Goal: Find specific page/section: Find specific page/section

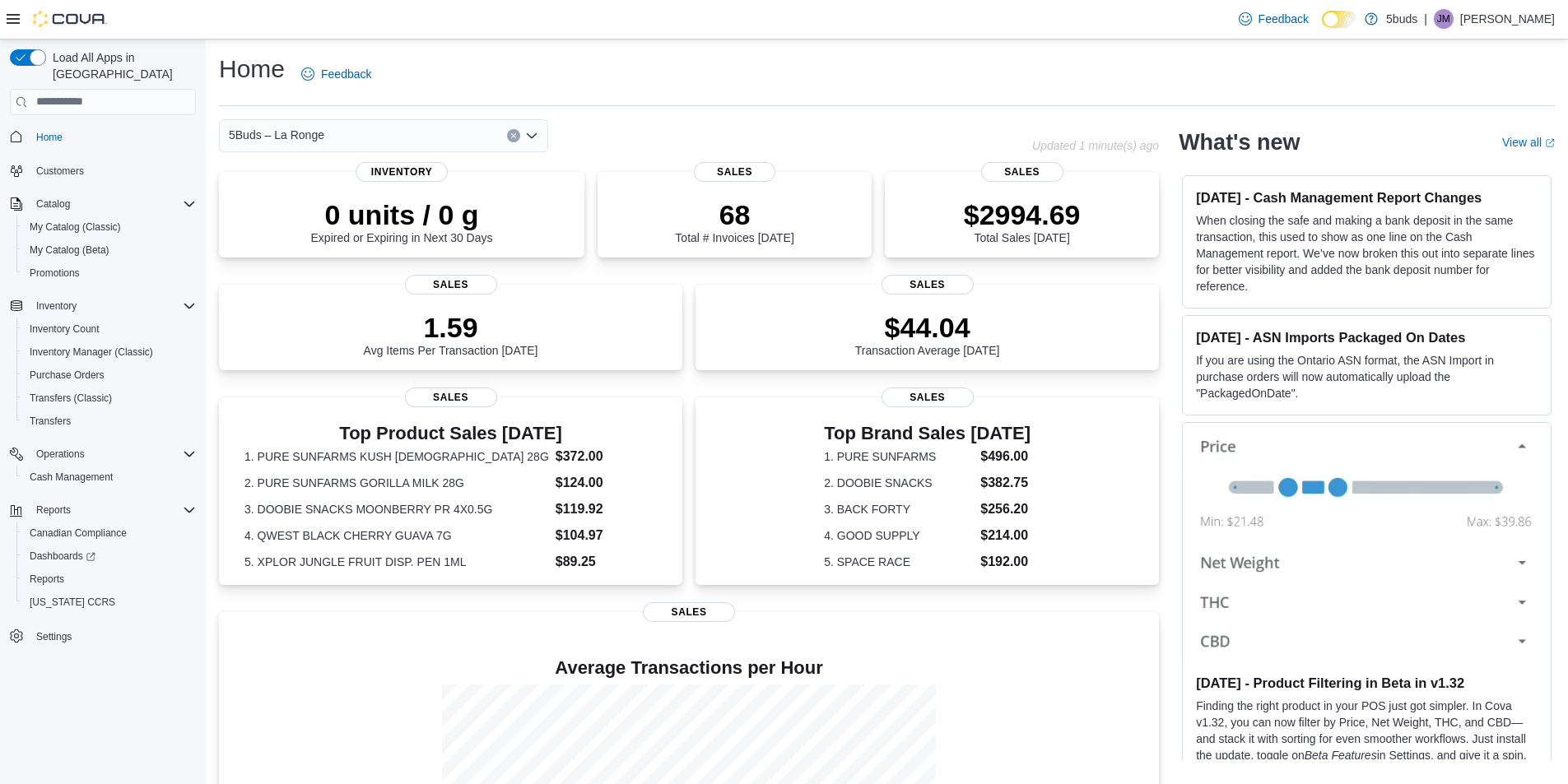
click at [398, 139] on div "5Buds – La Ronge" at bounding box center [384, 136] width 329 height 33
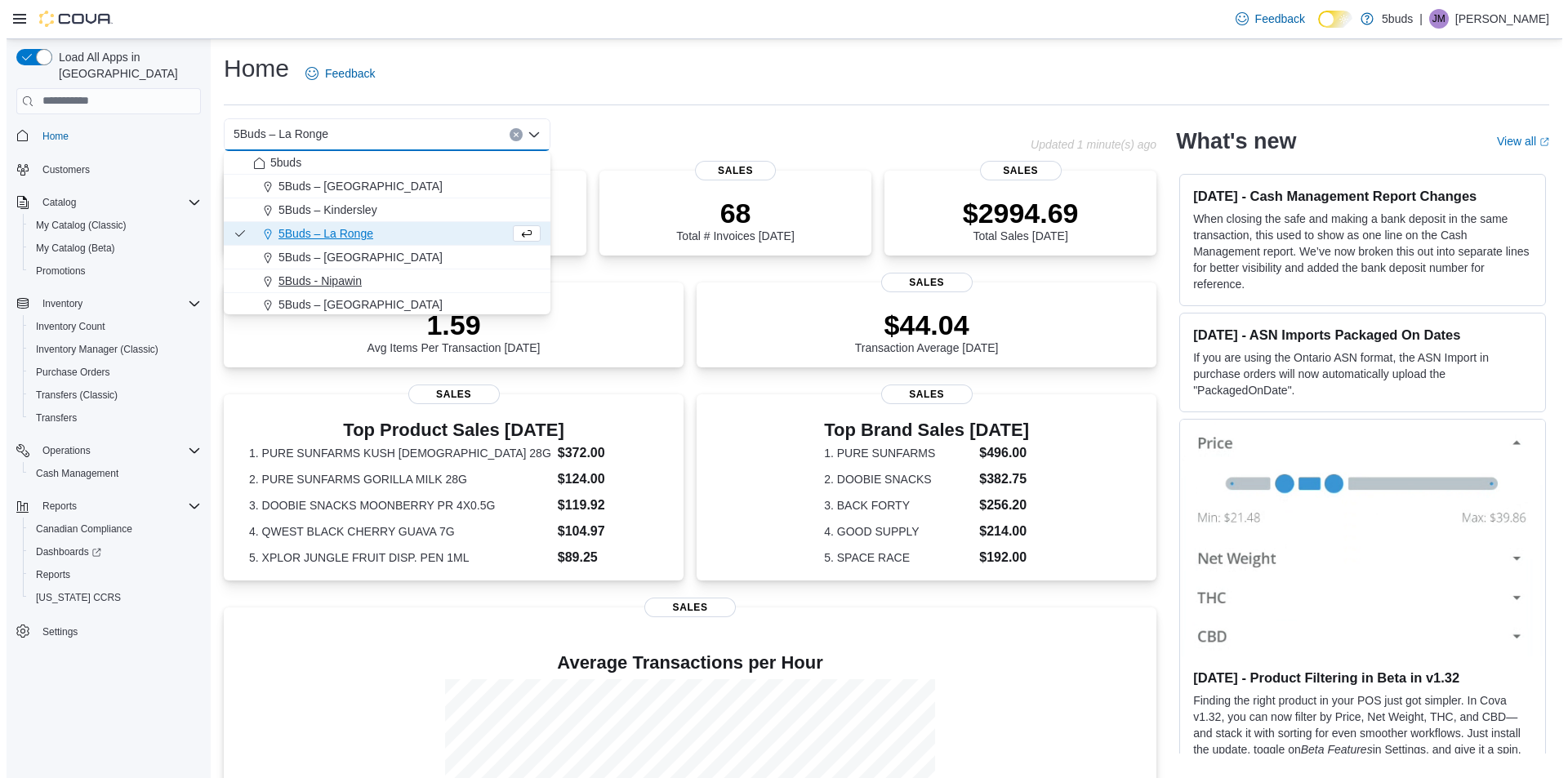
scroll to position [81, 0]
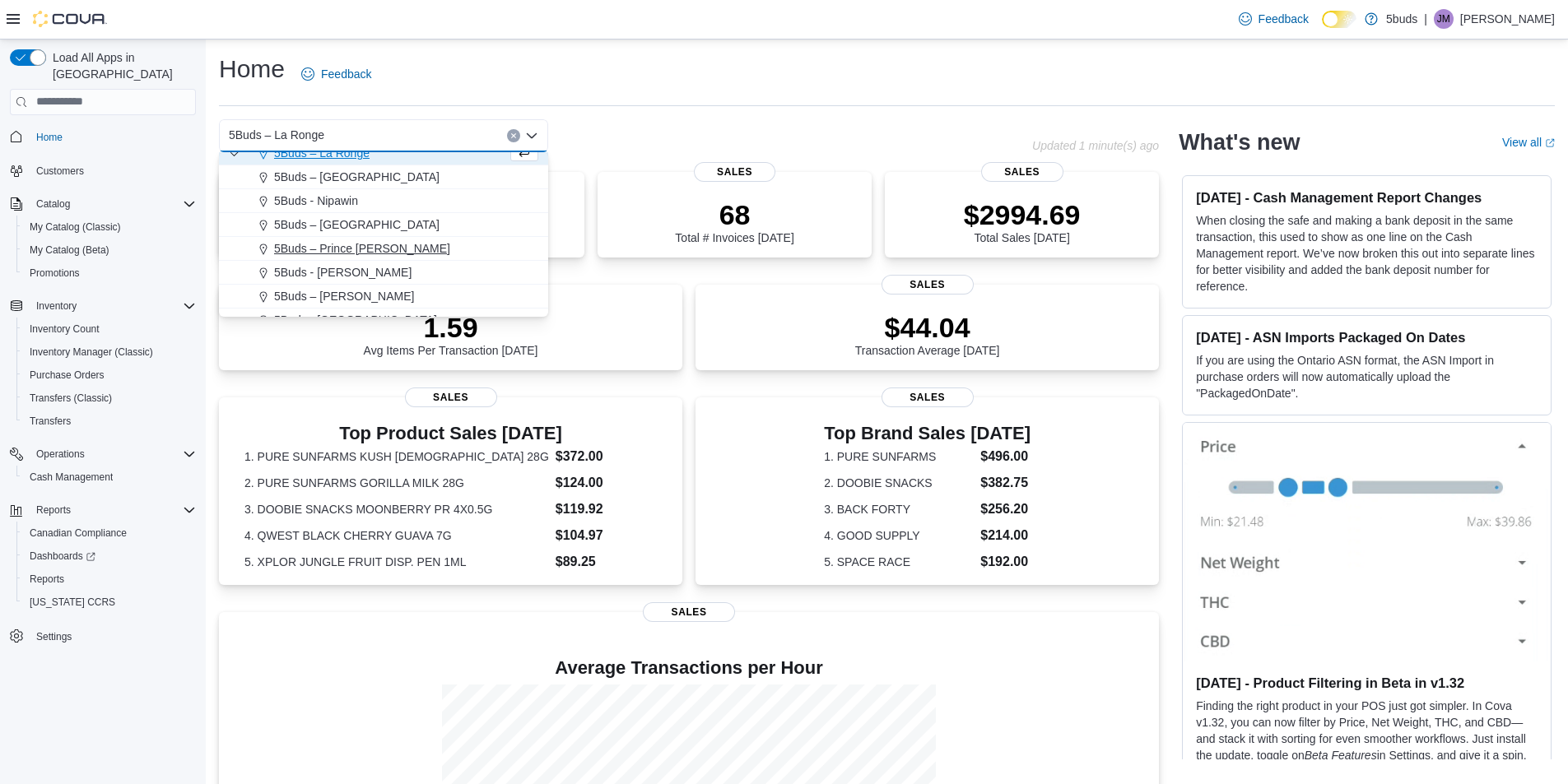
click at [399, 246] on div "5Buds – Prince [PERSON_NAME]" at bounding box center [393, 248] width 289 height 16
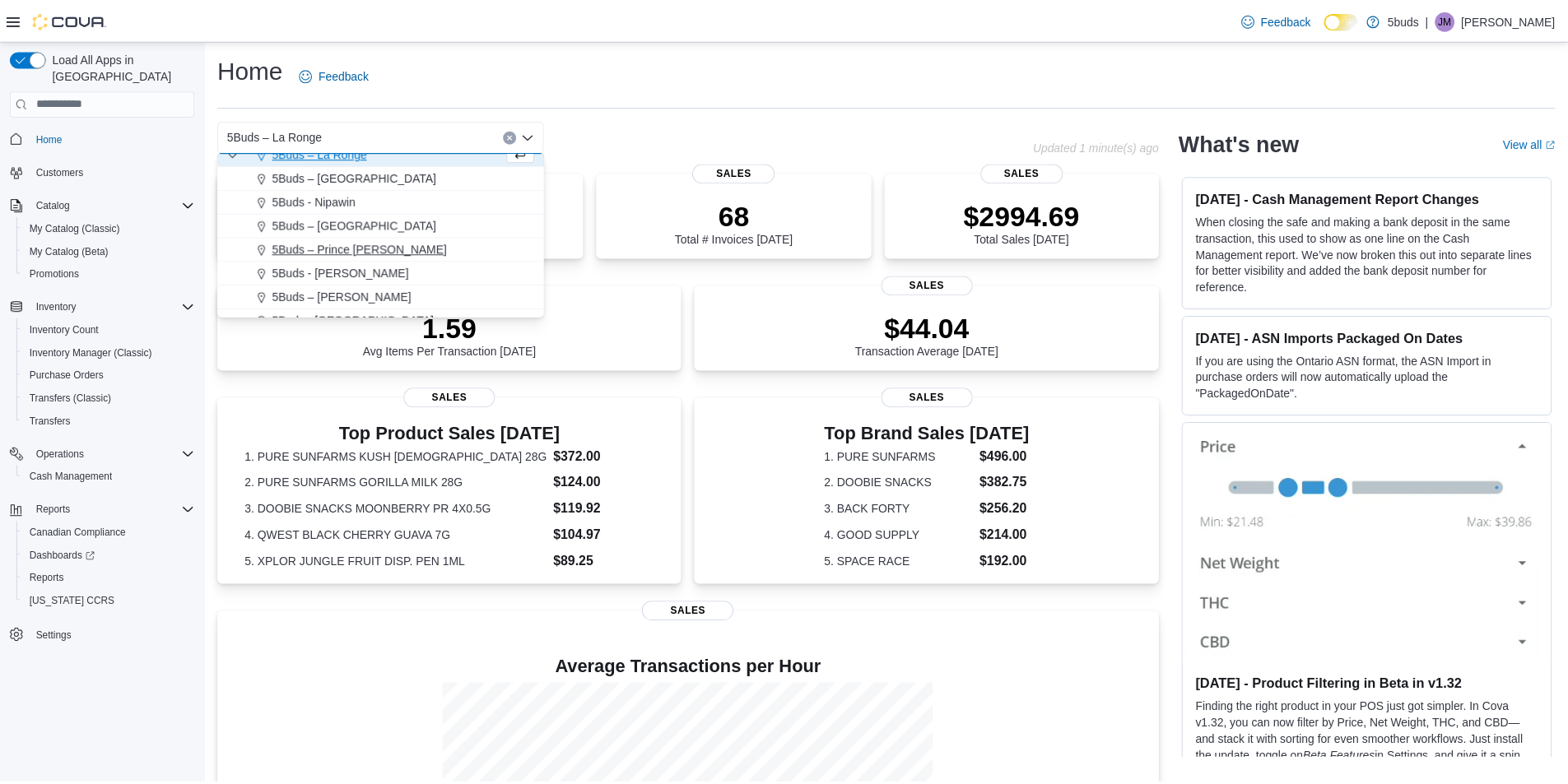
scroll to position [0, 0]
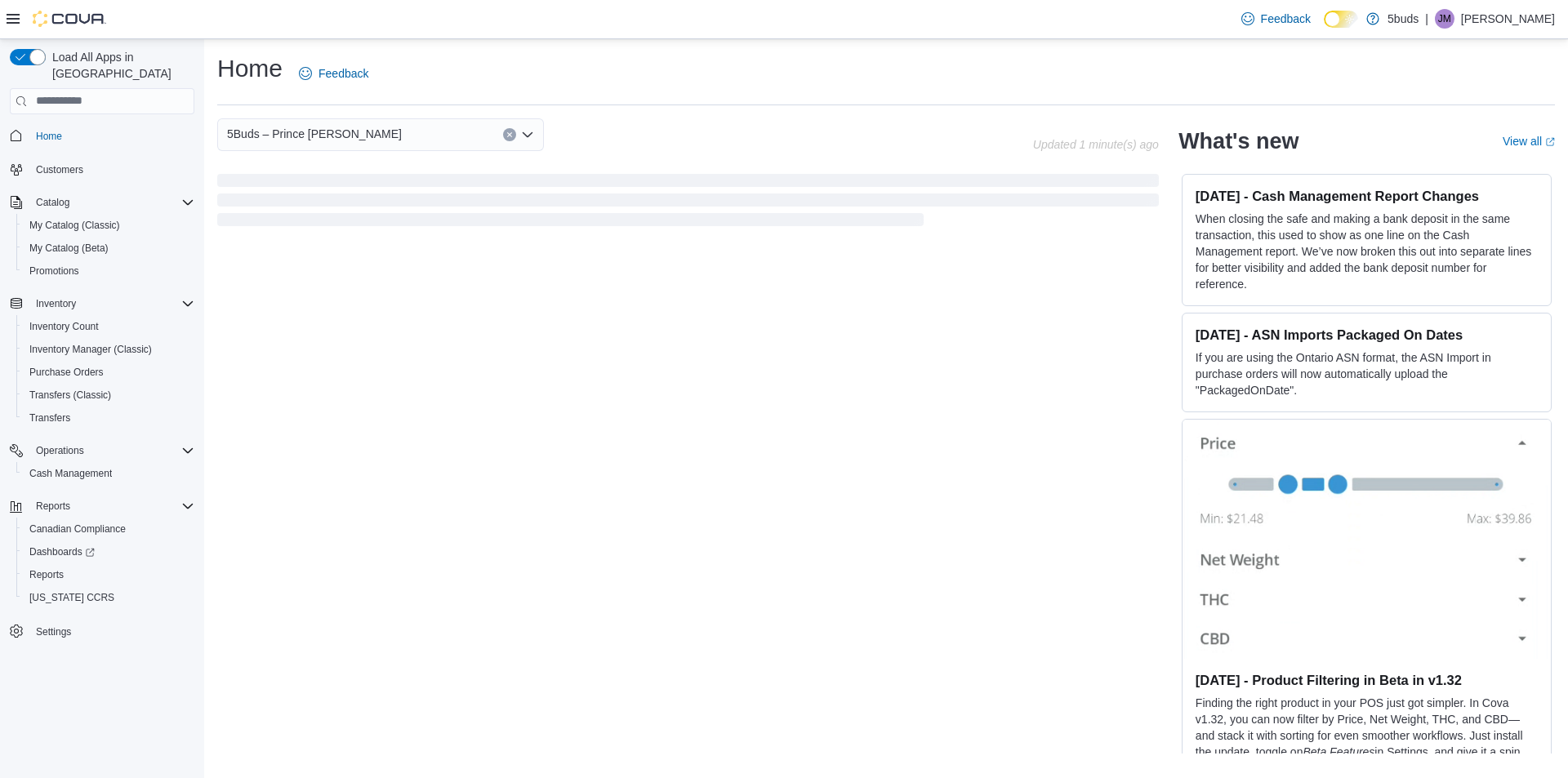
click at [615, 109] on div "Home Feedback 5Buds – Prince [PERSON_NAME] box. Selected. 5Buds – Prince [PERSO…" at bounding box center [886, 403] width 1364 height 728
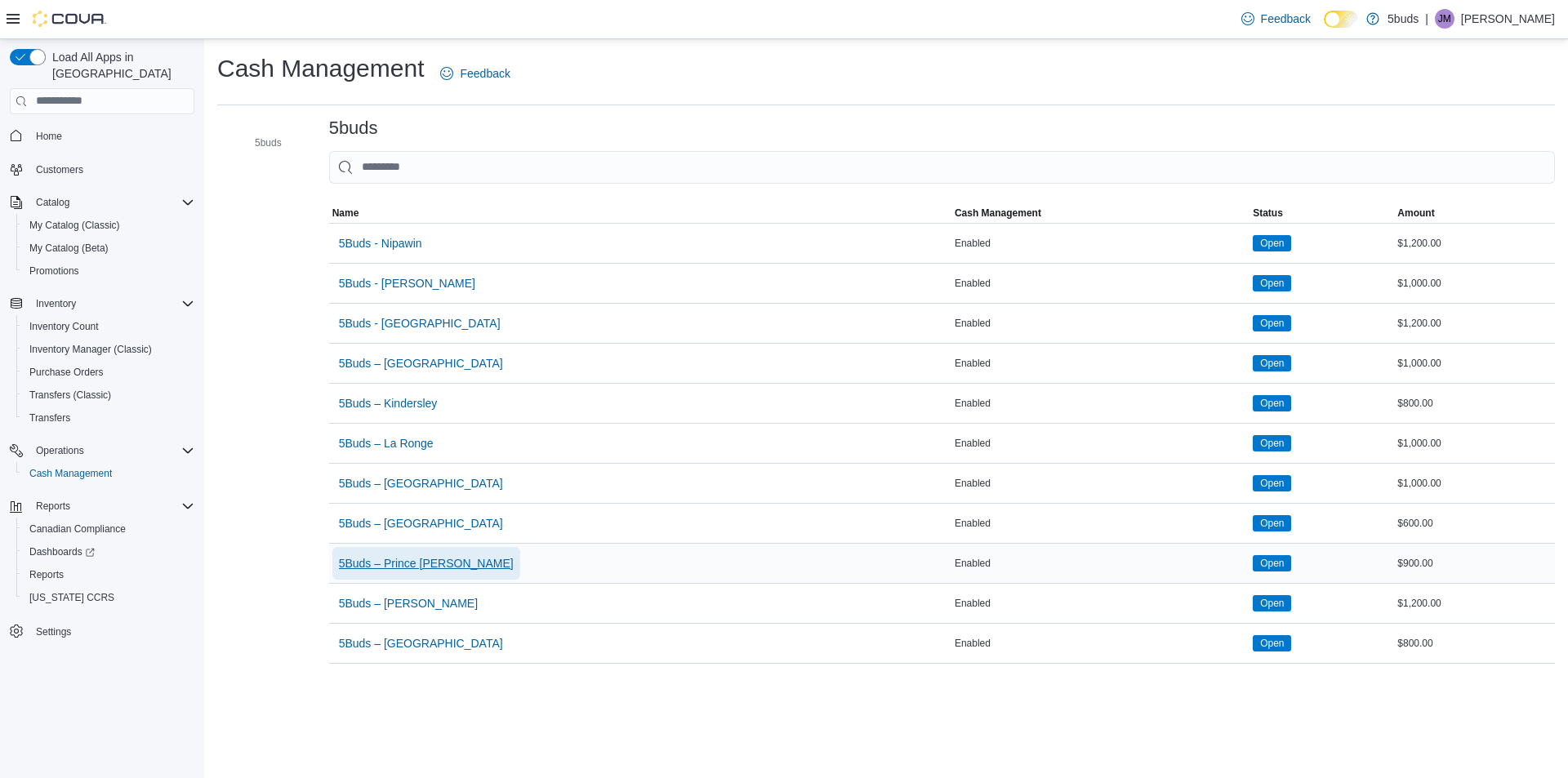
click at [439, 570] on span "5Buds – Prince [PERSON_NAME]" at bounding box center [426, 563] width 175 height 16
